Goal: Task Accomplishment & Management: Complete application form

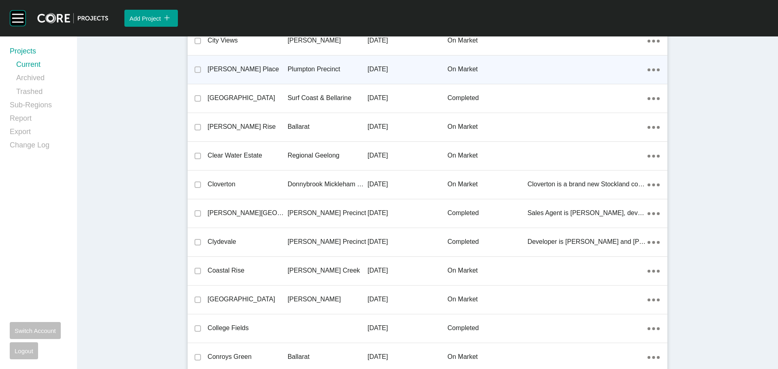
scroll to position [7606, 0]
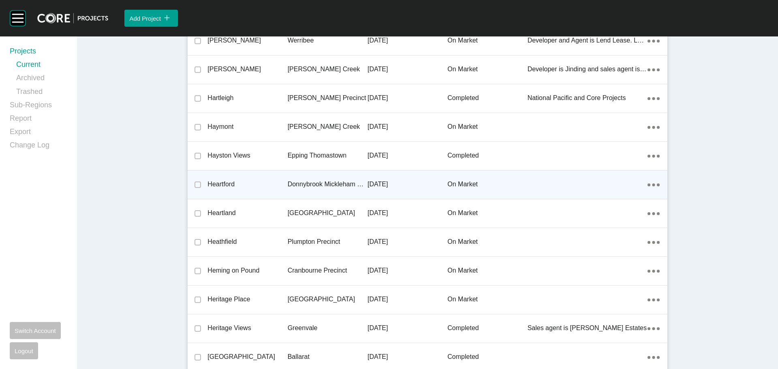
click at [227, 180] on div "Heartford" at bounding box center [247, 184] width 80 height 25
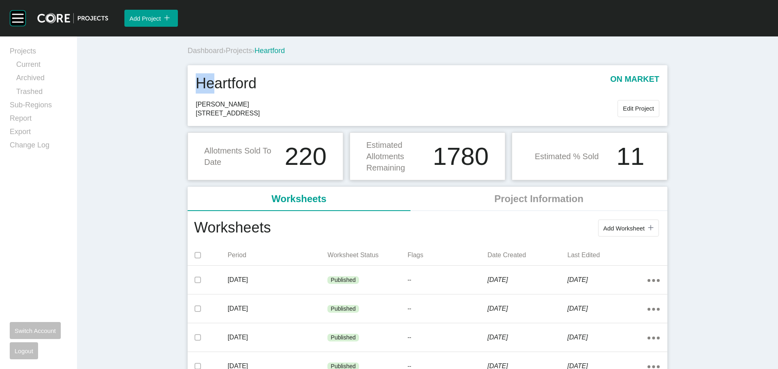
drag, startPoint x: 191, startPoint y: 82, endPoint x: 213, endPoint y: 83, distance: 21.5
click at [213, 83] on div "Heartford on market Satterley 1030 Donnybrook Rd, Donnybrook 3064 Edit Project" at bounding box center [428, 95] width 480 height 61
click at [213, 83] on h1 "Heartford" at bounding box center [226, 83] width 61 height 20
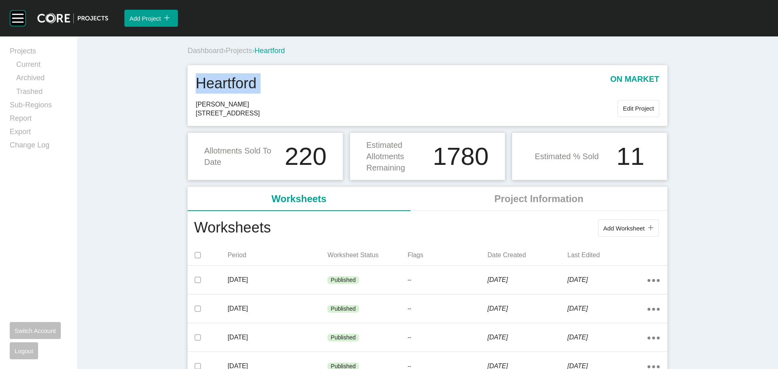
click at [267, 82] on div "Heartford on market" at bounding box center [428, 86] width 464 height 26
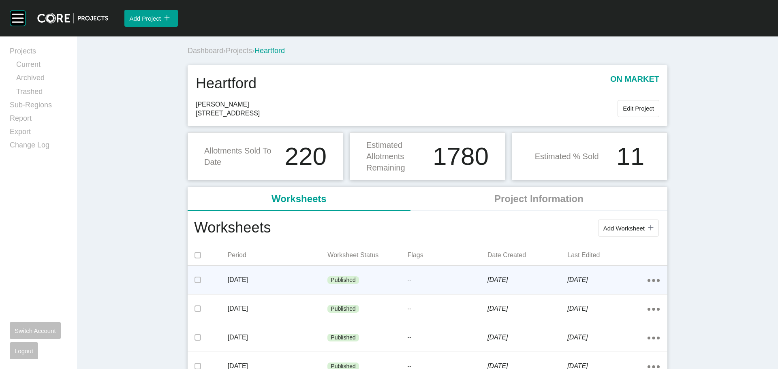
click at [368, 275] on div "Published" at bounding box center [367, 280] width 80 height 24
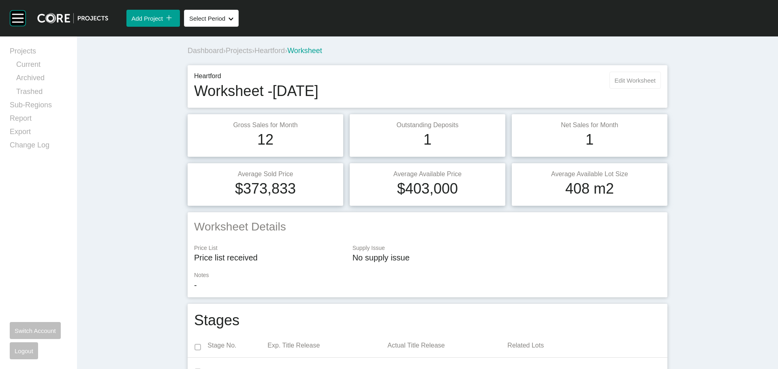
click at [628, 83] on span "Edit Worksheet" at bounding box center [635, 80] width 41 height 7
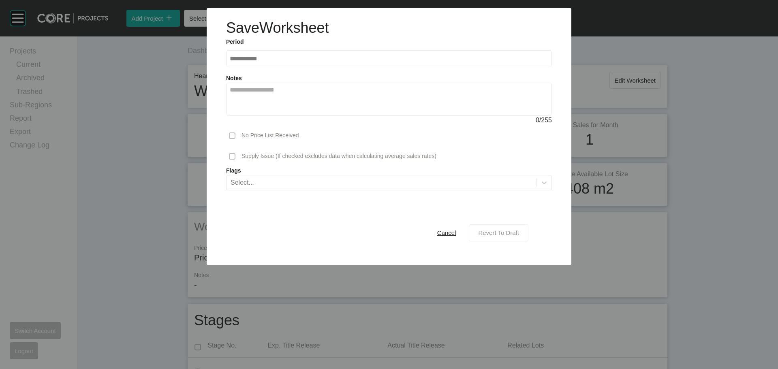
click at [494, 235] on span "Revert To Draft" at bounding box center [498, 232] width 41 height 7
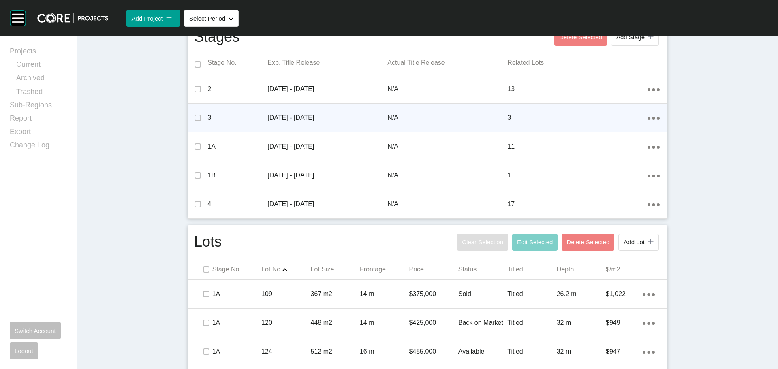
scroll to position [486, 0]
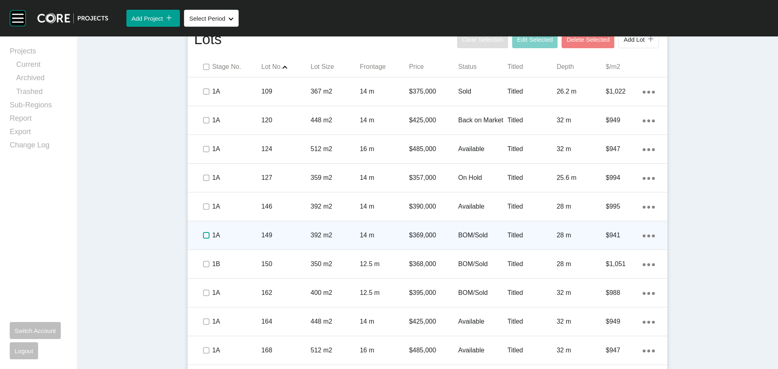
click at [203, 235] on label at bounding box center [206, 235] width 6 height 6
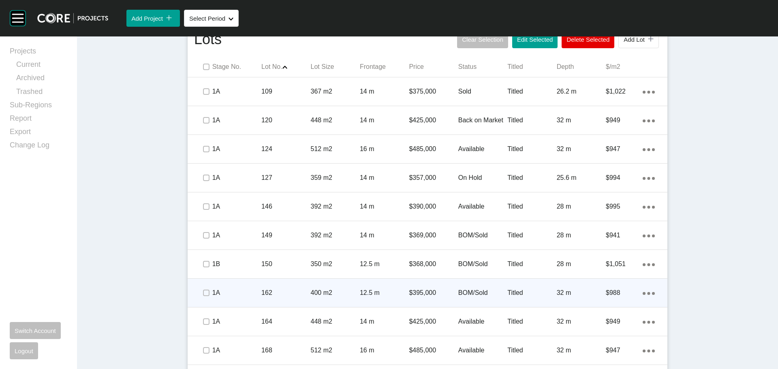
click at [203, 284] on div at bounding box center [206, 293] width 12 height 28
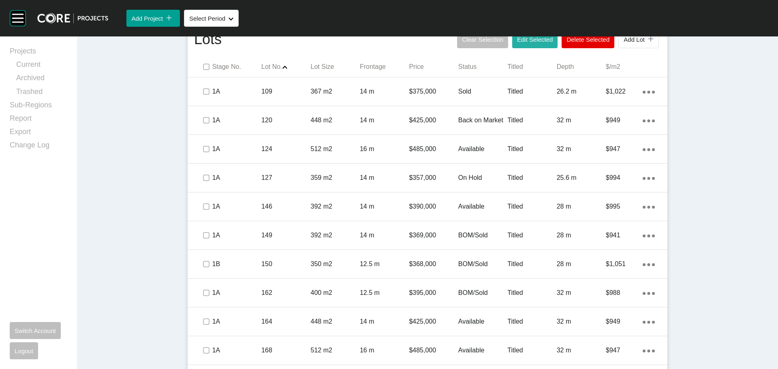
click at [536, 46] on button "Edit Selected" at bounding box center [534, 39] width 45 height 17
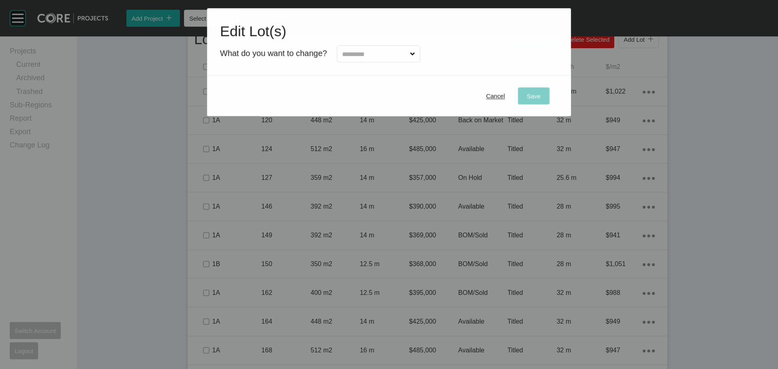
click at [398, 45] on label at bounding box center [378, 53] width 83 height 17
click at [398, 46] on input "text" at bounding box center [374, 54] width 68 height 16
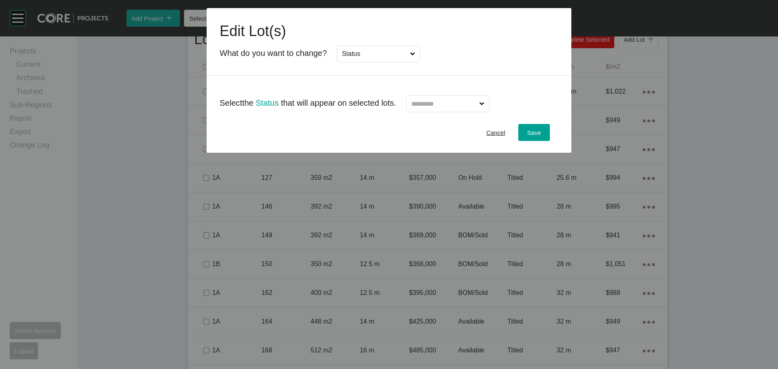
click at [434, 107] on input "text" at bounding box center [444, 104] width 68 height 16
click at [542, 135] on div "Save" at bounding box center [534, 132] width 18 height 11
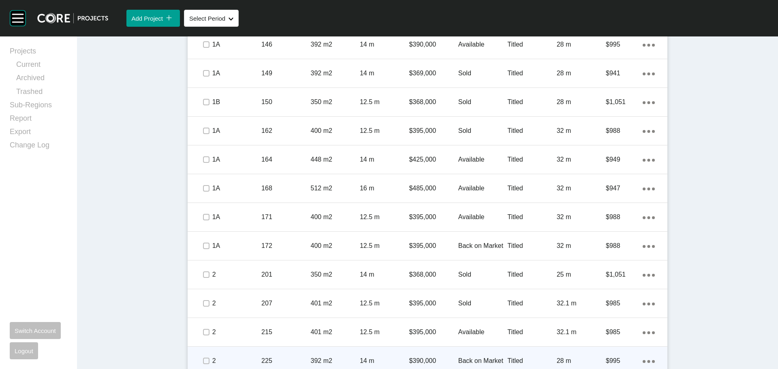
scroll to position [770, 0]
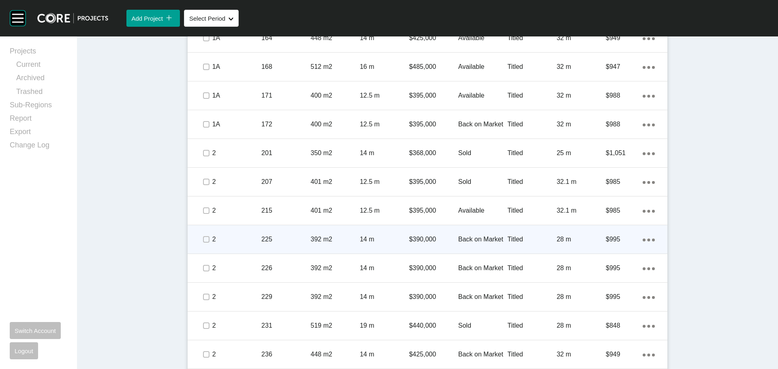
click at [474, 237] on p "Back on Market" at bounding box center [482, 239] width 49 height 9
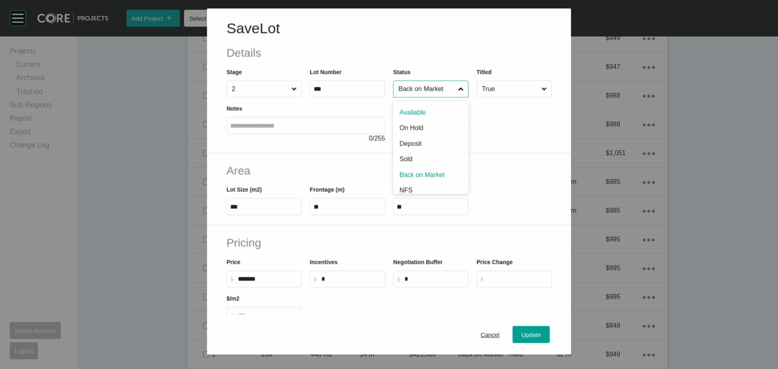
click at [423, 87] on input "Back on Market" at bounding box center [427, 89] width 60 height 16
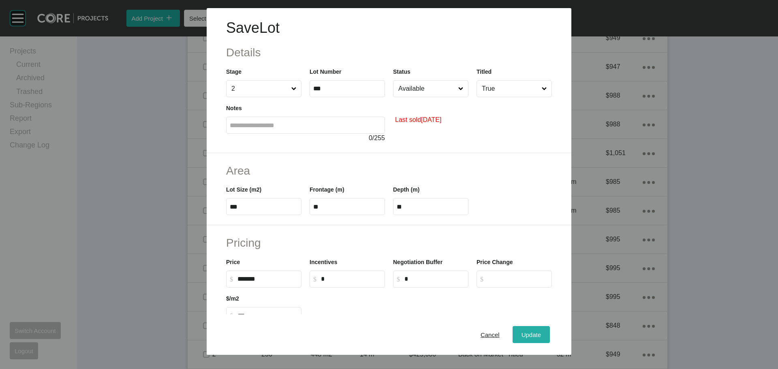
click at [524, 331] on span "Update" at bounding box center [531, 334] width 19 height 7
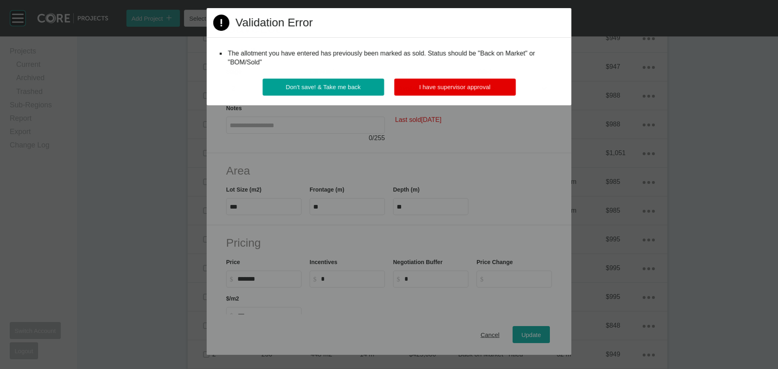
click at [452, 74] on div "Page 1 Created with Sketch. Validation Error The allotment you have entered has…" at bounding box center [389, 56] width 365 height 97
click at [453, 86] on span "I have supervisor approval" at bounding box center [454, 86] width 71 height 7
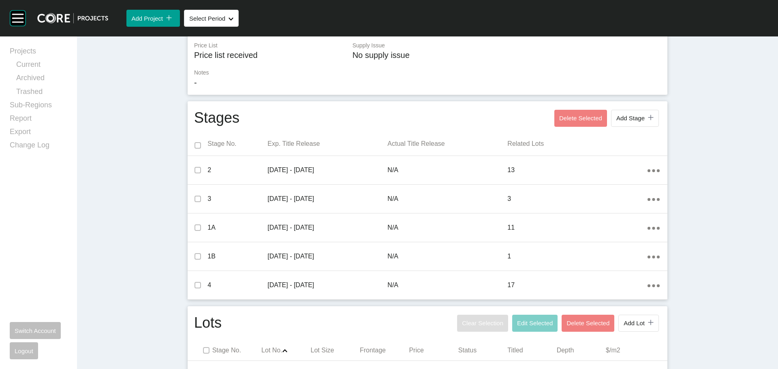
scroll to position [0, 0]
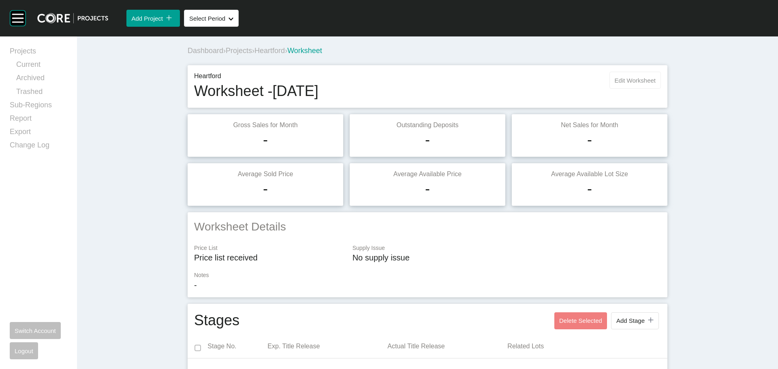
click at [630, 80] on span "Edit Worksheet" at bounding box center [635, 80] width 41 height 7
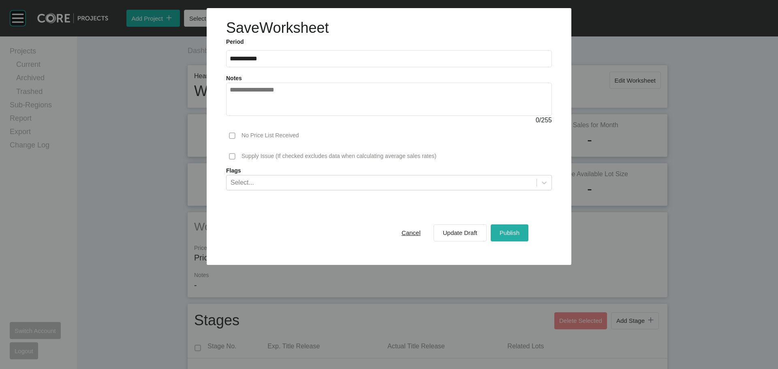
click at [502, 226] on button "Publish" at bounding box center [510, 233] width 38 height 17
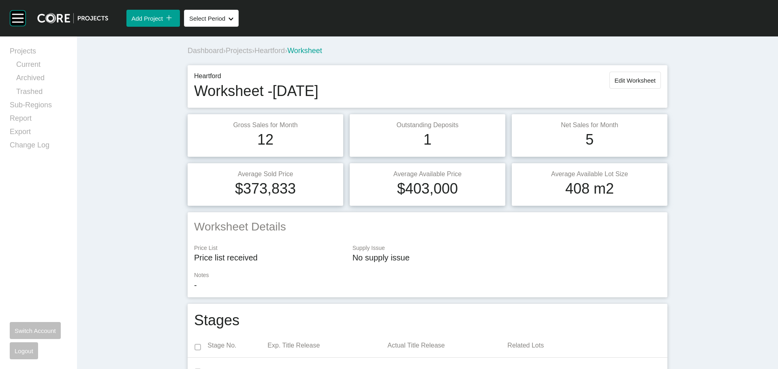
click at [278, 50] on span "Heartford" at bounding box center [269, 51] width 30 height 8
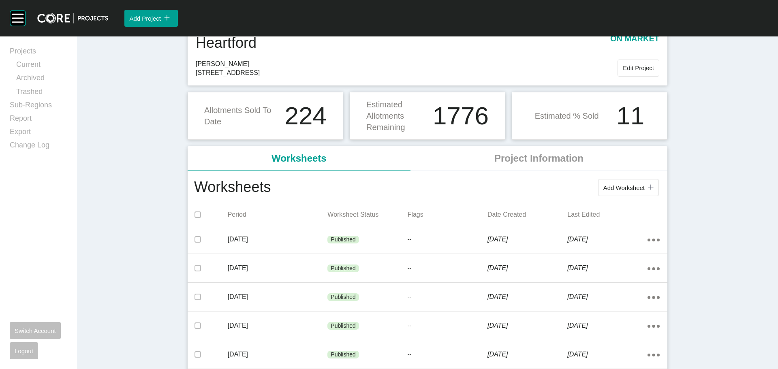
scroll to position [122, 0]
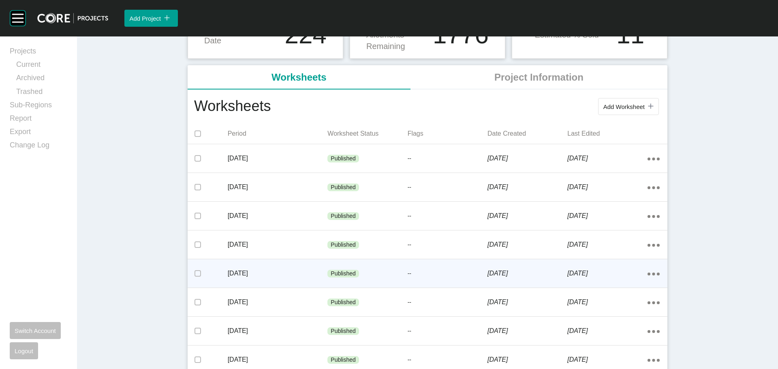
click at [388, 272] on div "Published" at bounding box center [367, 274] width 80 height 24
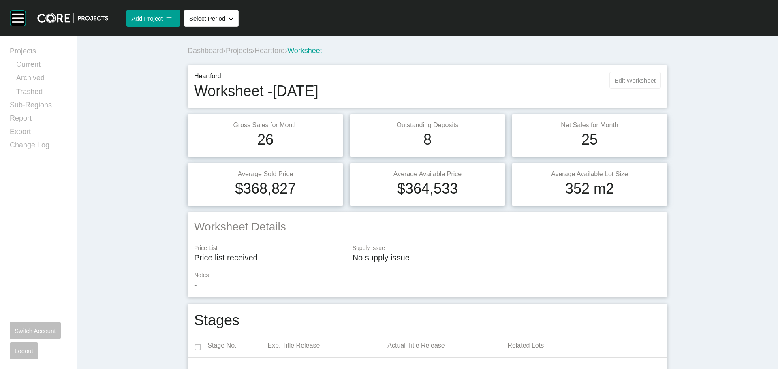
click at [639, 81] on span "Edit Worksheet" at bounding box center [635, 80] width 41 height 7
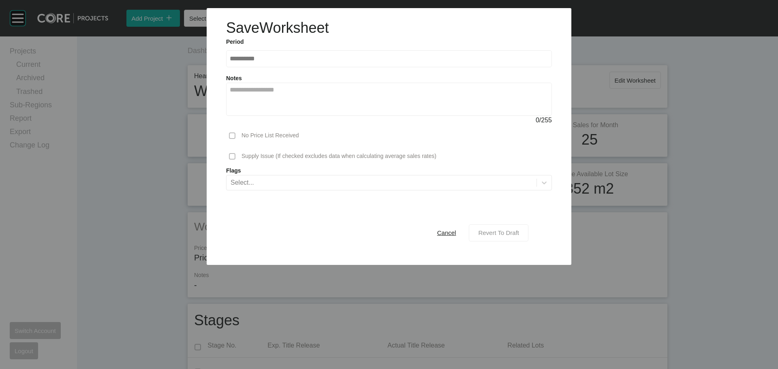
click at [497, 233] on span "Revert To Draft" at bounding box center [498, 232] width 41 height 7
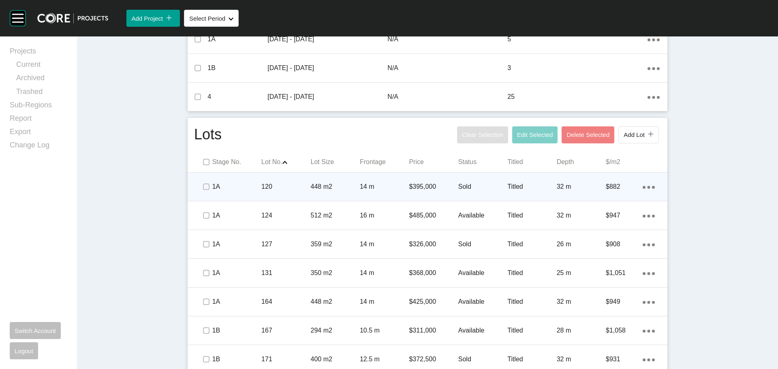
scroll to position [405, 0]
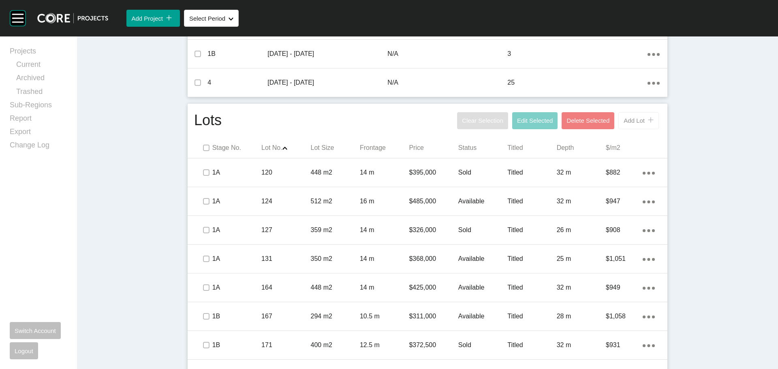
click at [629, 124] on span "Add Lot" at bounding box center [634, 120] width 21 height 7
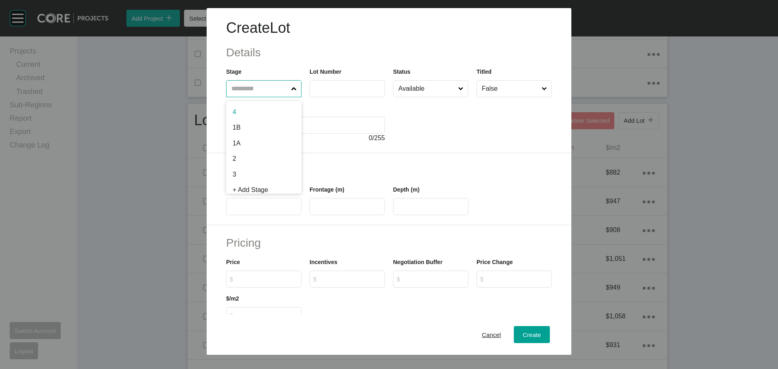
click at [278, 88] on input "text" at bounding box center [260, 89] width 60 height 16
type input "*"
click at [329, 86] on input "text" at bounding box center [347, 88] width 68 height 7
type input "***"
click at [416, 90] on input "Available" at bounding box center [427, 89] width 60 height 16
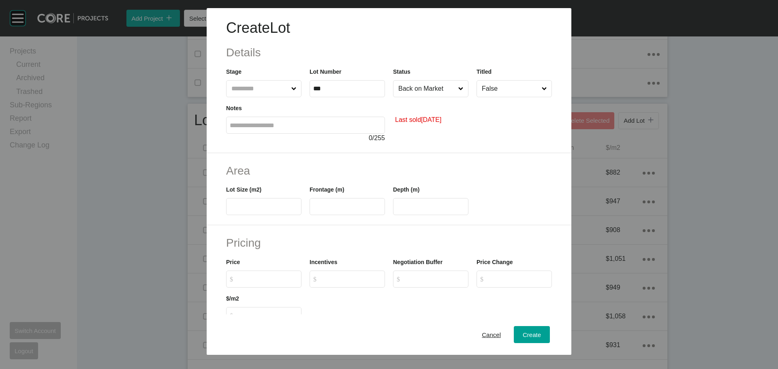
click at [443, 159] on div "Area Lot Size (m2) Frontage (m) Depth (m)" at bounding box center [389, 189] width 365 height 73
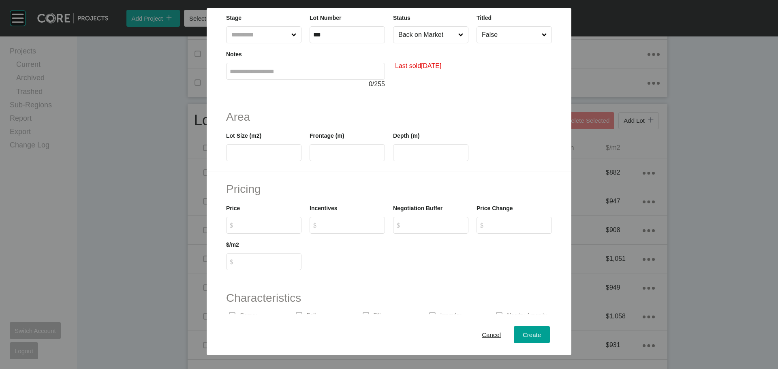
scroll to position [130, 0]
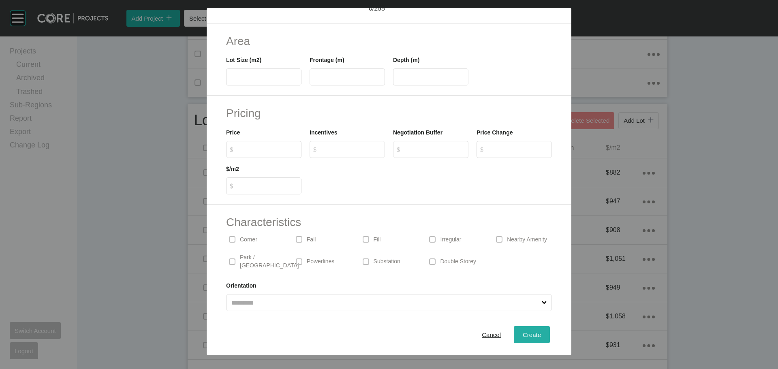
click at [517, 342] on button "Create" at bounding box center [532, 334] width 36 height 17
type input "*"
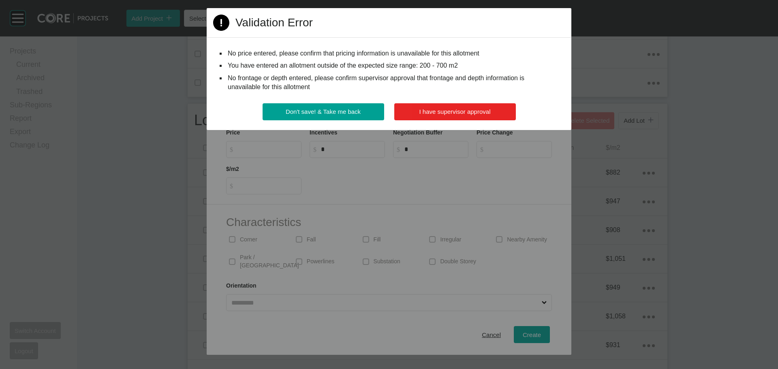
click at [435, 107] on button "I have supervisor approval" at bounding box center [455, 111] width 122 height 17
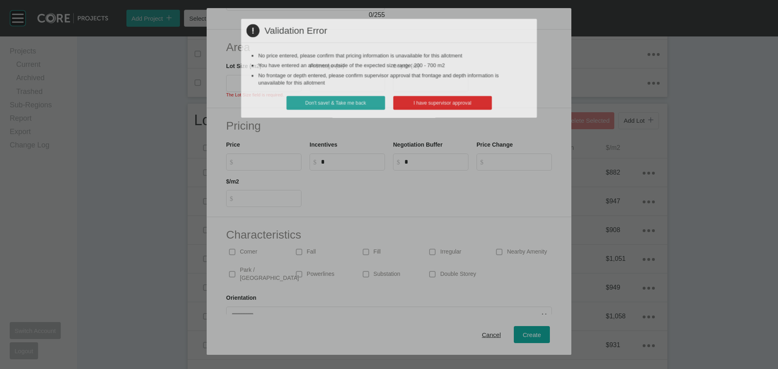
scroll to position [36, 0]
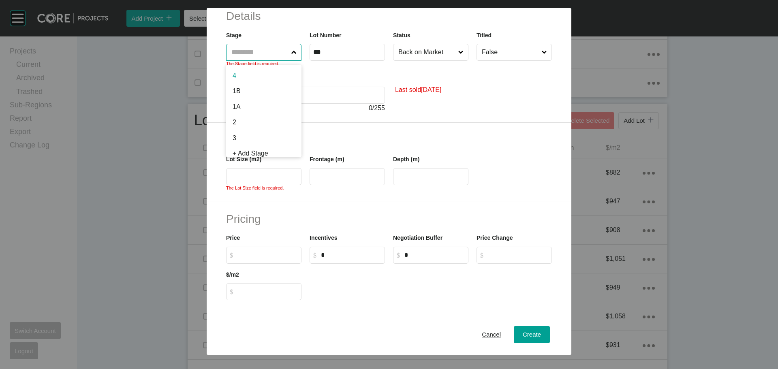
click at [257, 54] on input "text" at bounding box center [260, 52] width 60 height 16
click at [255, 49] on input "text" at bounding box center [260, 52] width 60 height 16
type input "*"
click at [536, 337] on button "Create" at bounding box center [532, 334] width 36 height 17
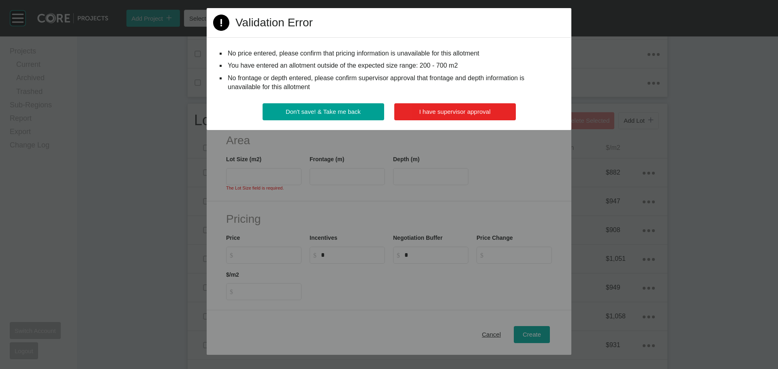
click at [455, 109] on span "I have supervisor approval" at bounding box center [454, 111] width 71 height 7
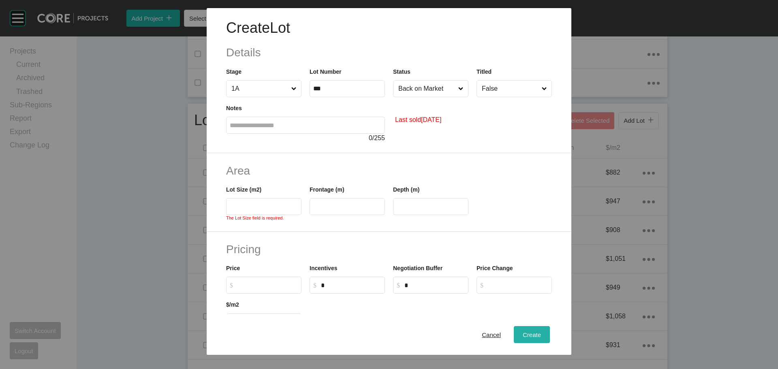
click at [535, 336] on div "Create" at bounding box center [532, 334] width 22 height 11
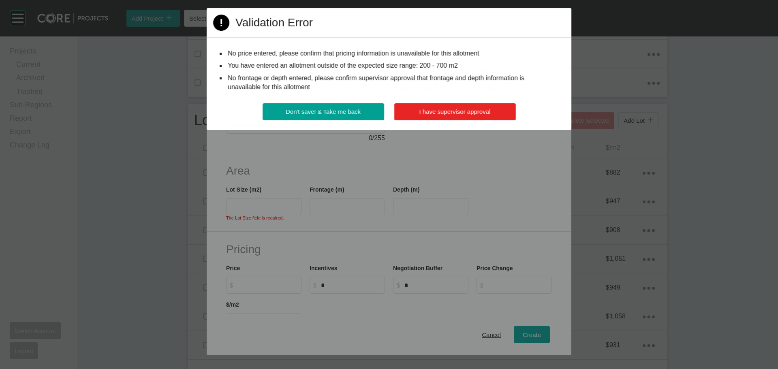
click at [473, 113] on span "I have supervisor approval" at bounding box center [454, 111] width 71 height 7
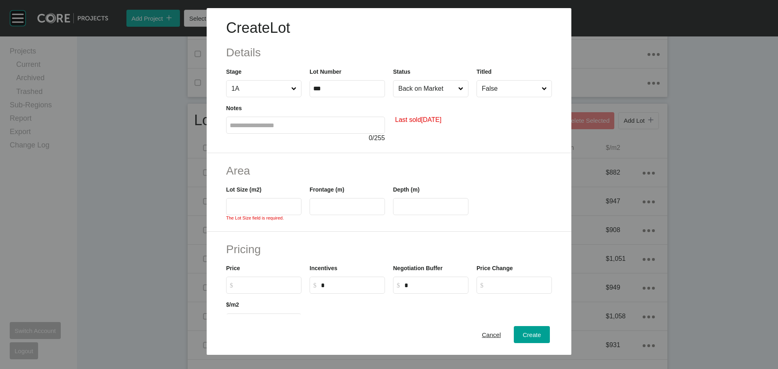
drag, startPoint x: 242, startPoint y: 210, endPoint x: 246, endPoint y: 209, distance: 4.5
click at [242, 210] on input "text" at bounding box center [264, 206] width 68 height 7
type input "***"
click at [494, 124] on div "Last sold June 2023" at bounding box center [472, 120] width 159 height 46
click at [538, 334] on button "Create" at bounding box center [532, 334] width 36 height 17
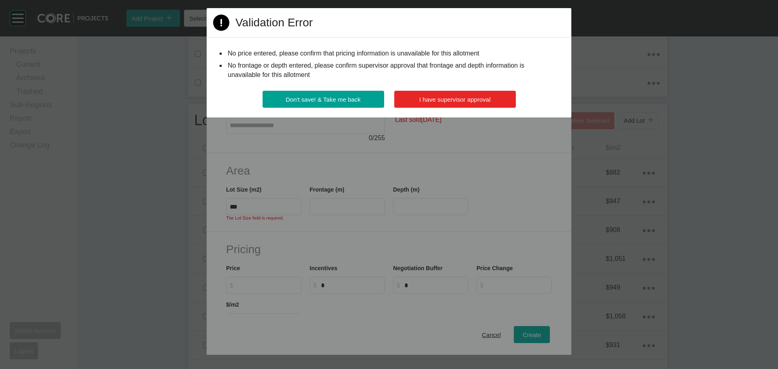
click at [434, 92] on button "I have supervisor approval" at bounding box center [455, 99] width 122 height 17
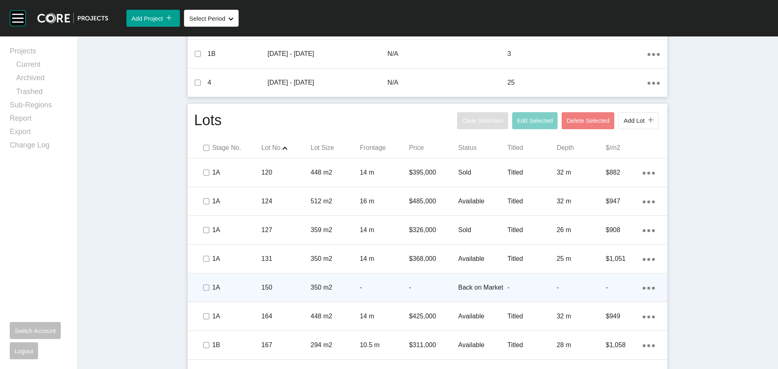
click at [649, 287] on icon "Action Menu Dots Copy 6 Created with Sketch." at bounding box center [649, 288] width 12 height 3
click at [616, 286] on link "Duplicate" at bounding box center [612, 289] width 30 height 12
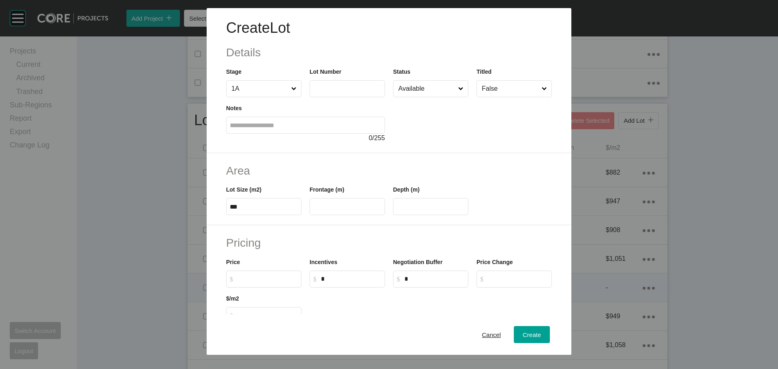
click at [346, 91] on input "text" at bounding box center [347, 88] width 68 height 7
type input "***"
click at [432, 90] on input "Available" at bounding box center [427, 89] width 60 height 16
click at [256, 207] on input "***" at bounding box center [264, 206] width 68 height 7
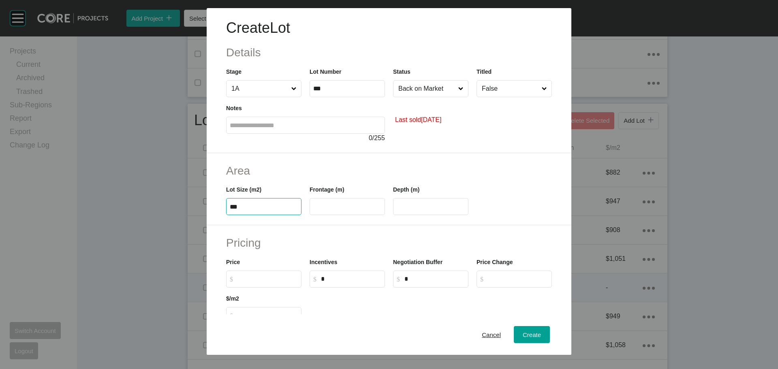
type input "***"
click at [510, 134] on div "Last sold October 2022" at bounding box center [472, 120] width 159 height 46
click at [528, 337] on span "Create" at bounding box center [532, 334] width 18 height 7
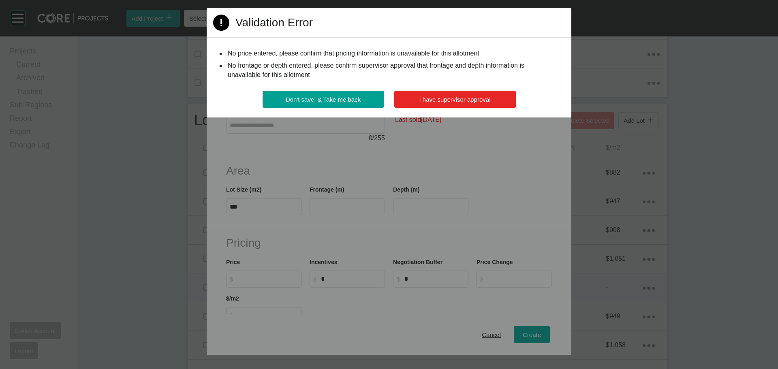
click at [446, 97] on span "I have supervisor approval" at bounding box center [454, 99] width 71 height 7
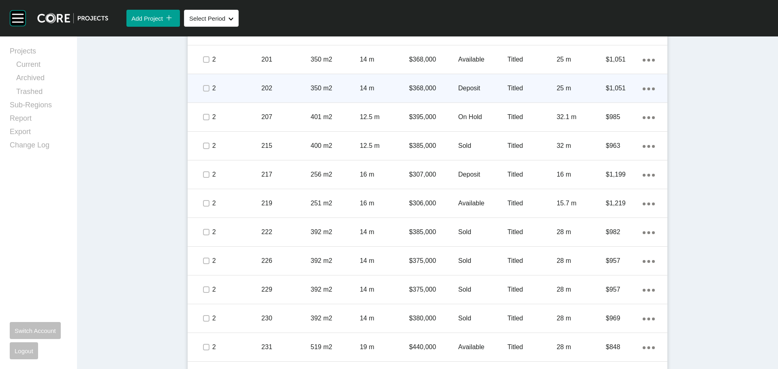
scroll to position [810, 0]
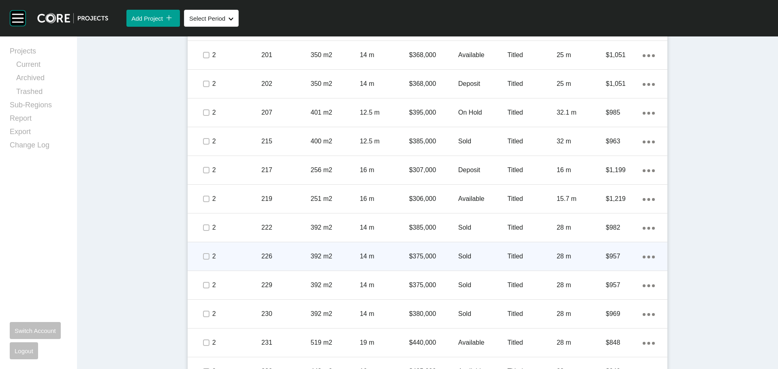
click at [643, 257] on icon "Action Menu Dots Copy 6 Created with Sketch." at bounding box center [649, 257] width 12 height 3
click at [621, 257] on link "Duplicate" at bounding box center [612, 258] width 30 height 12
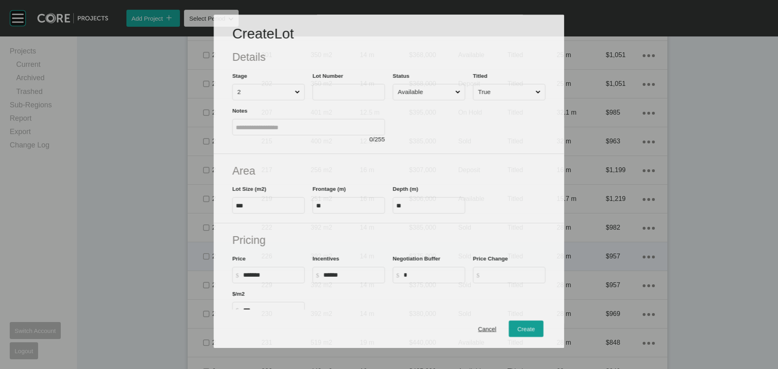
click at [321, 92] on input "text" at bounding box center [348, 92] width 65 height 6
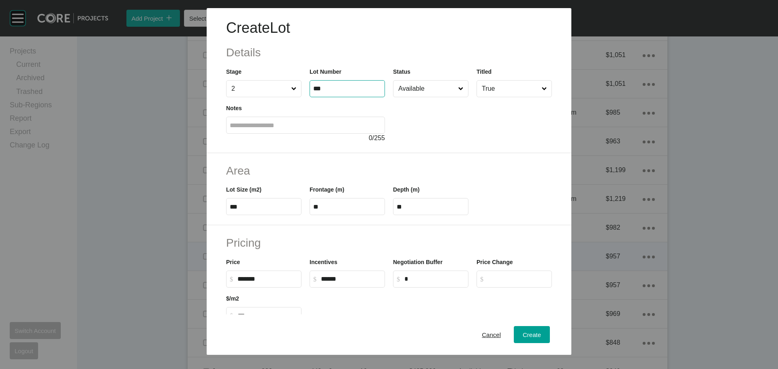
type input "***"
click at [477, 156] on div "Area Lot Size (m2) *** Frontage (m) ** Depth (m) **" at bounding box center [389, 189] width 365 height 73
type input "*******"
click at [430, 92] on input "Available" at bounding box center [427, 89] width 60 height 16
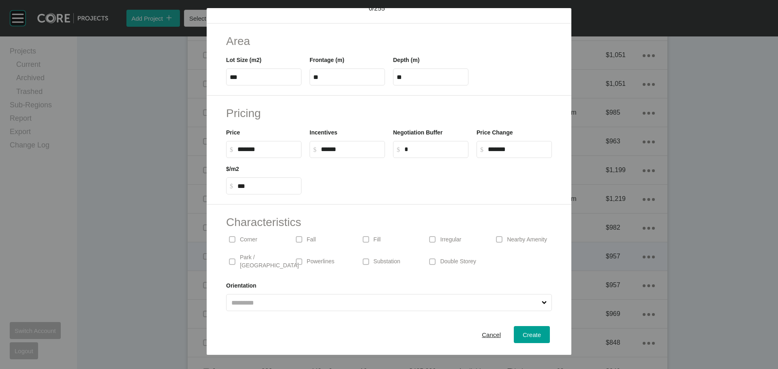
scroll to position [0, 0]
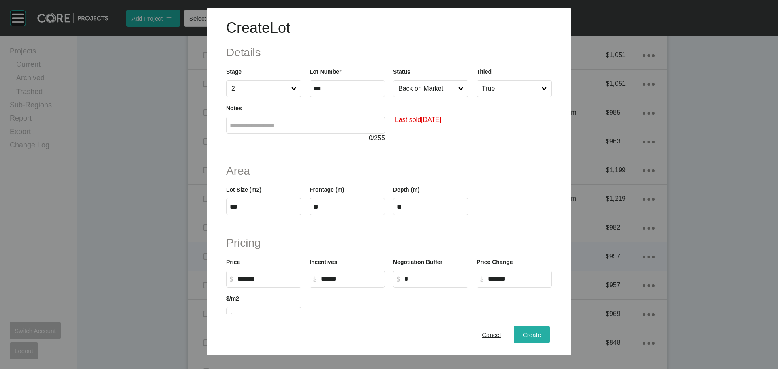
click at [539, 335] on button "Create" at bounding box center [532, 334] width 36 height 17
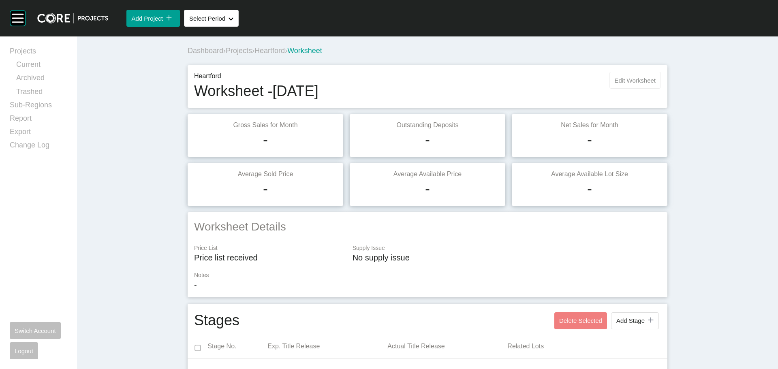
click at [641, 84] on button "Edit Worksheet" at bounding box center [634, 80] width 51 height 17
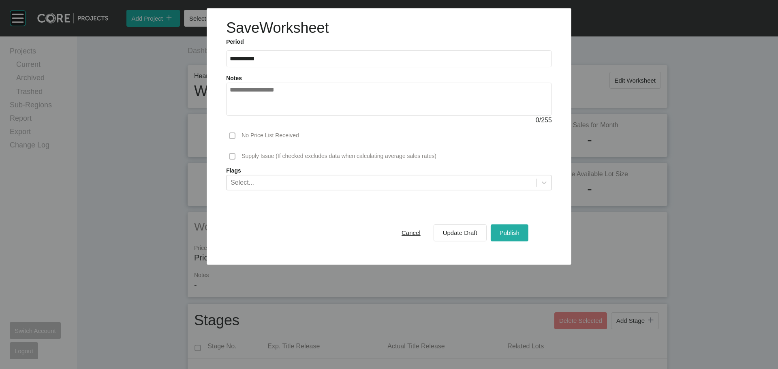
click at [517, 230] on span "Publish" at bounding box center [510, 232] width 20 height 7
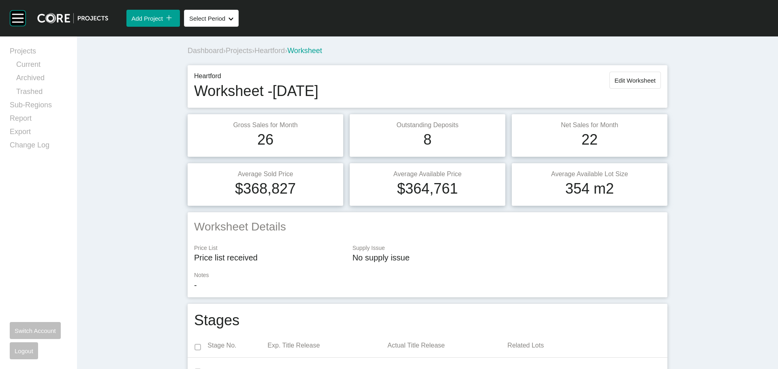
click at [269, 48] on span "Heartford" at bounding box center [269, 51] width 30 height 8
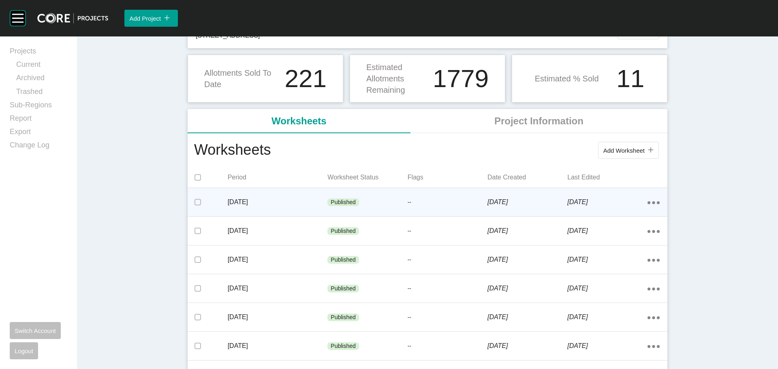
scroll to position [81, 0]
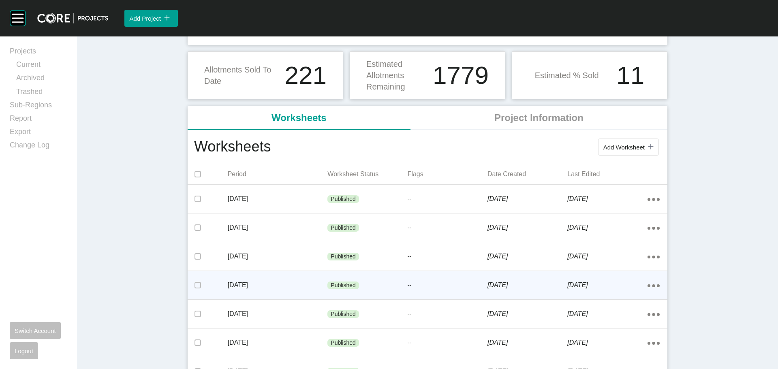
click at [467, 290] on div "--" at bounding box center [448, 286] width 80 height 24
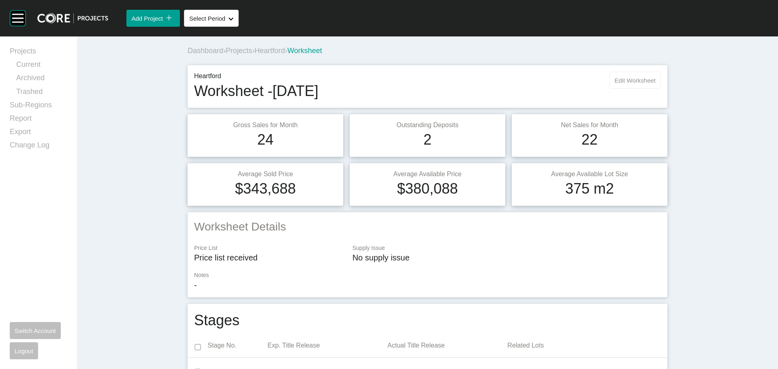
click at [622, 81] on span "Edit Worksheet" at bounding box center [635, 80] width 41 height 7
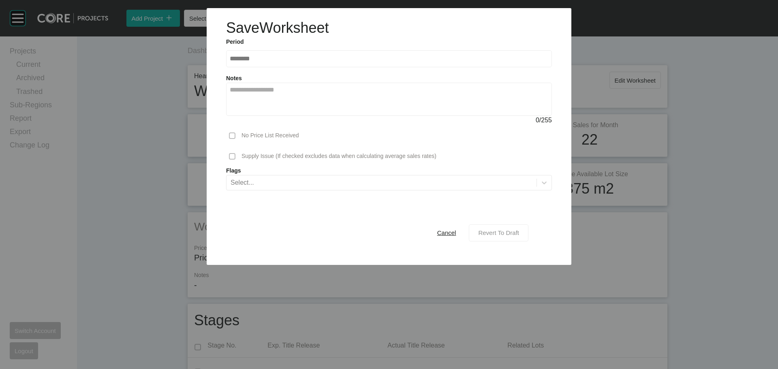
click at [513, 240] on button "Revert To Draft" at bounding box center [499, 233] width 60 height 17
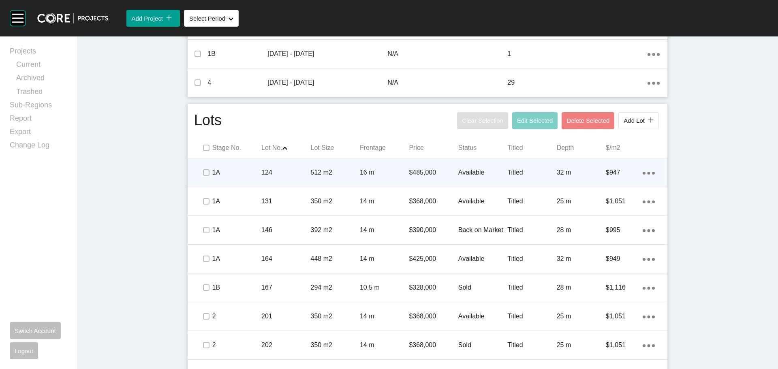
scroll to position [446, 0]
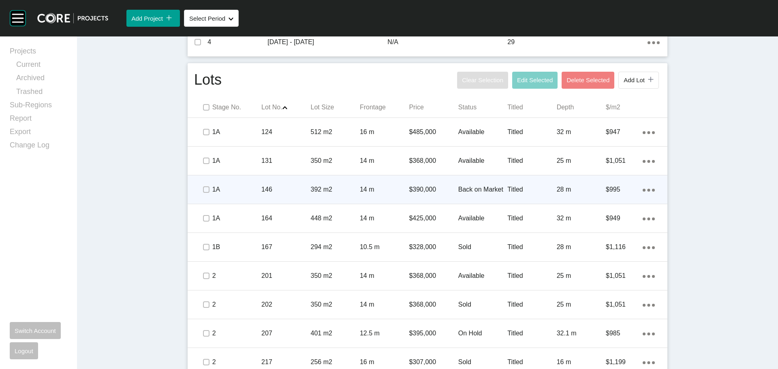
click at [649, 187] on div "Action Menu Dots Copy 6 Created with Sketch." at bounding box center [649, 189] width 12 height 9
click at [627, 190] on div "Edit Duplicate Delete" at bounding box center [612, 191] width 38 height 45
click at [616, 192] on link "Duplicate" at bounding box center [612, 191] width 30 height 12
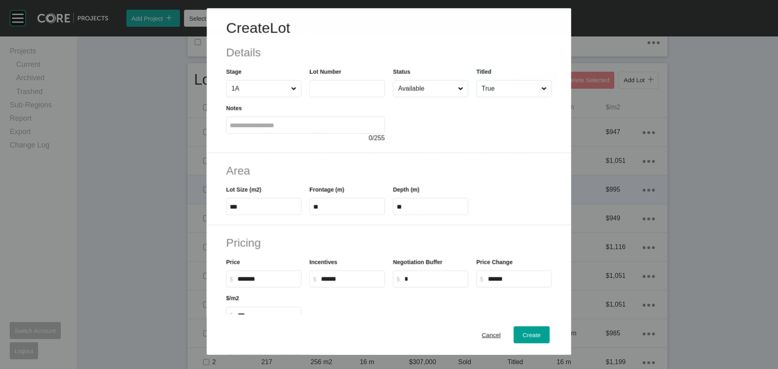
click at [335, 89] on input "text" at bounding box center [347, 89] width 68 height 7
type input "***"
click at [437, 159] on div "Area Lot Size (m2) *** Frontage (m) ** Depth (m) **" at bounding box center [389, 189] width 365 height 73
type input "******"
click at [420, 85] on input "Available" at bounding box center [427, 89] width 60 height 16
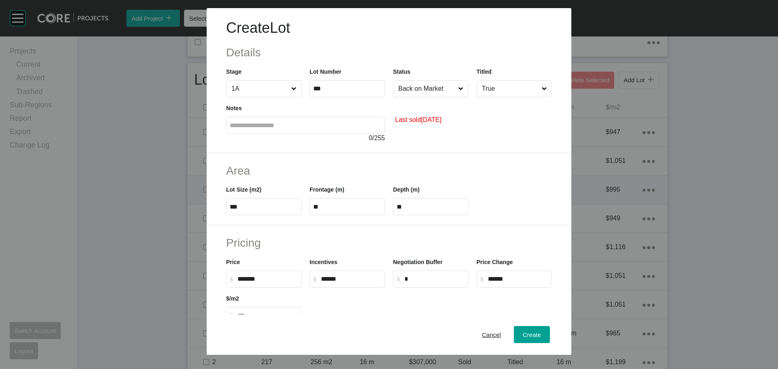
scroll to position [130, 0]
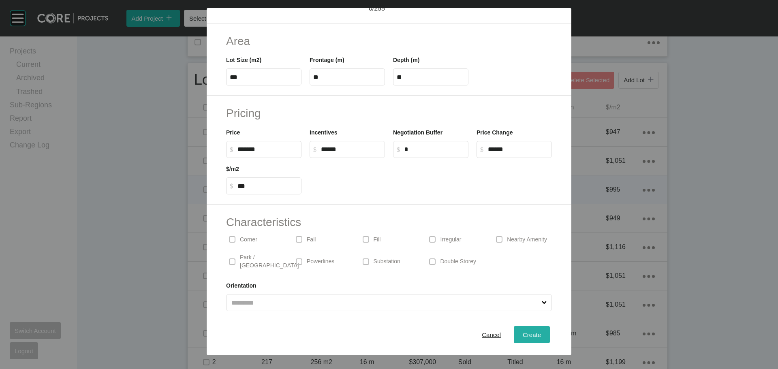
click at [524, 331] on span "Create" at bounding box center [532, 334] width 18 height 7
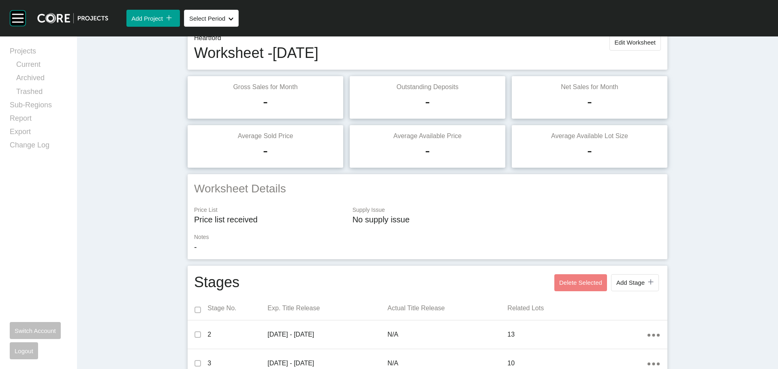
scroll to position [0, 0]
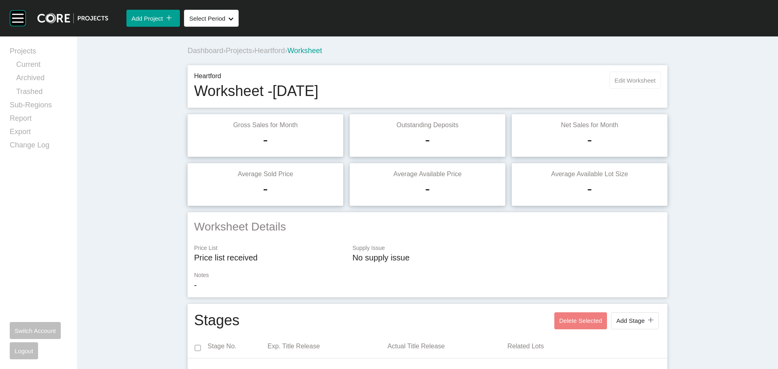
click at [629, 85] on button "Edit Worksheet" at bounding box center [634, 80] width 51 height 17
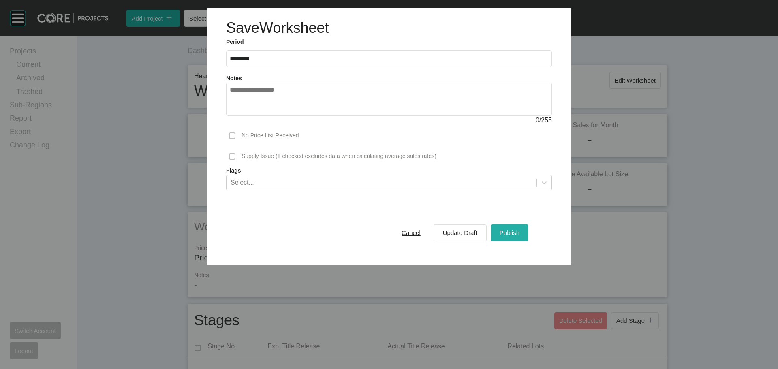
click at [522, 230] on button "Publish" at bounding box center [510, 233] width 38 height 17
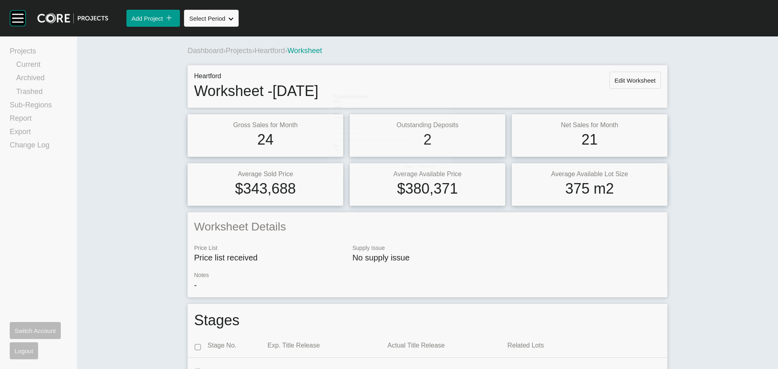
click at [276, 51] on span "Heartford" at bounding box center [269, 51] width 30 height 8
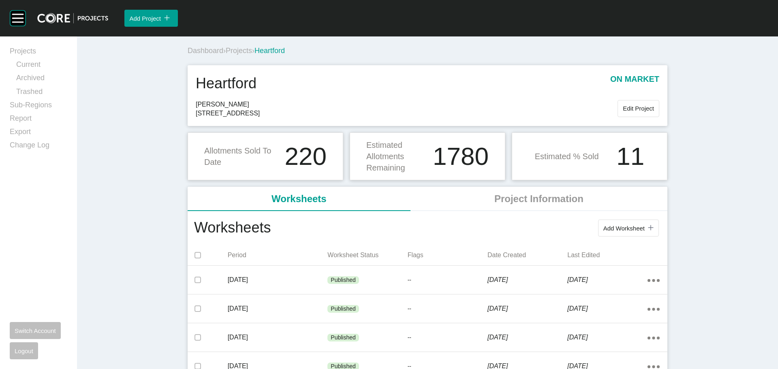
click at [233, 48] on span "Projects" at bounding box center [239, 51] width 26 height 8
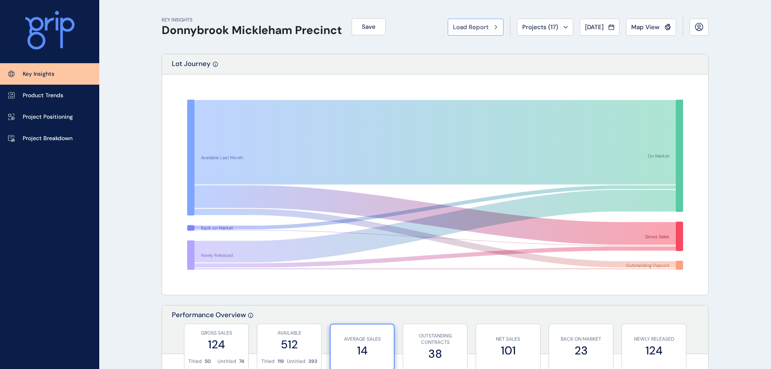
click at [463, 24] on span "Load Report" at bounding box center [471, 27] width 36 height 8
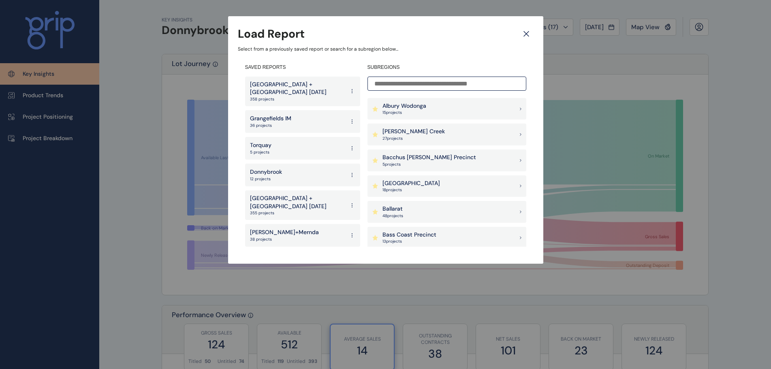
click at [413, 133] on p "[PERSON_NAME] Creek" at bounding box center [414, 132] width 62 height 8
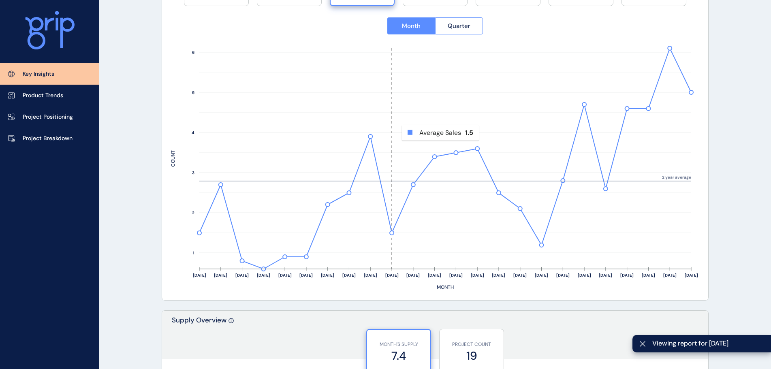
scroll to position [122, 0]
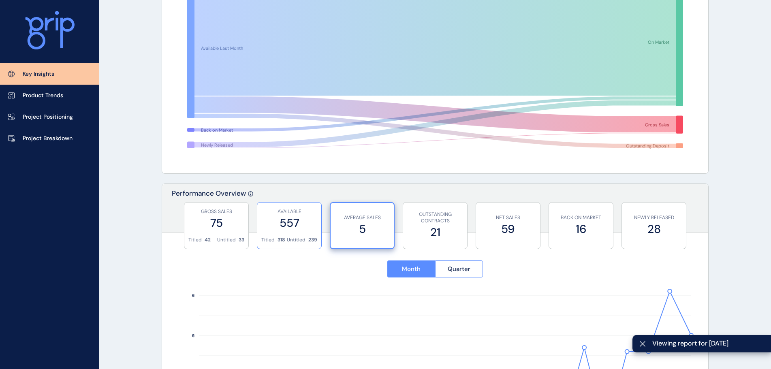
click at [288, 221] on label "557" at bounding box center [289, 223] width 56 height 16
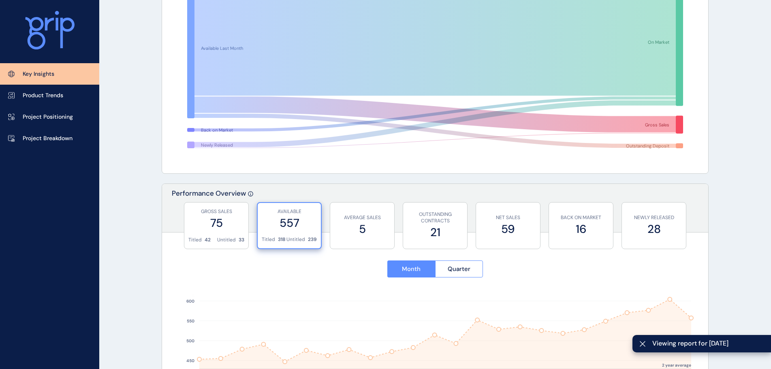
scroll to position [324, 0]
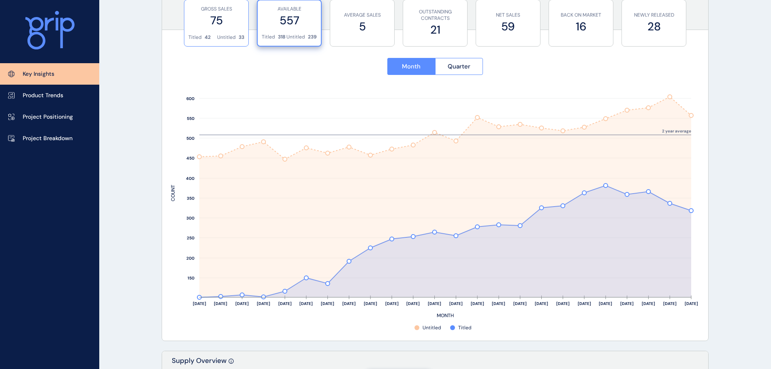
click at [221, 38] on p "Untitled" at bounding box center [226, 37] width 19 height 7
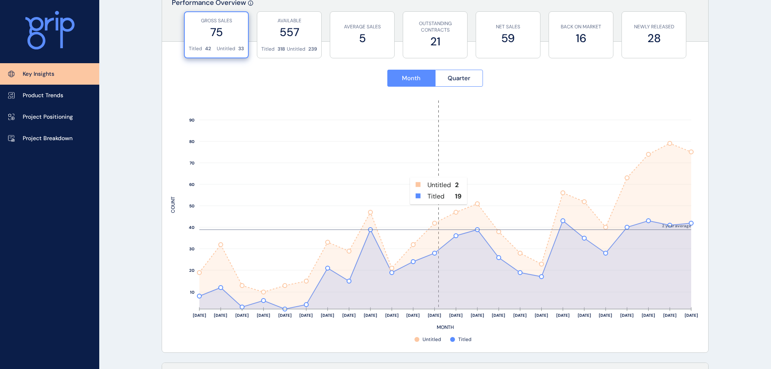
scroll to position [243, 0]
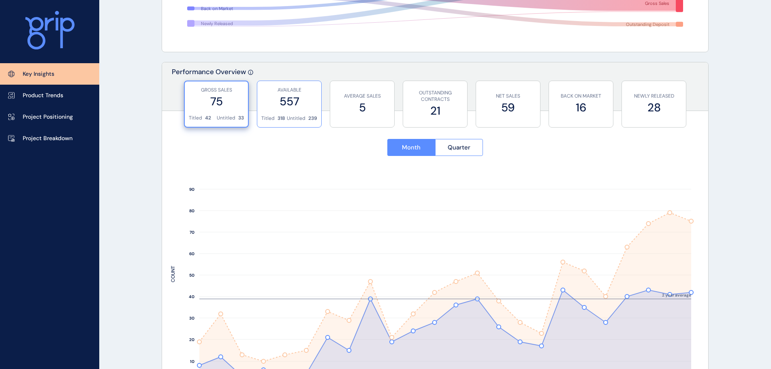
click at [291, 105] on label "557" at bounding box center [289, 102] width 56 height 16
